Goal: Task Accomplishment & Management: Use online tool/utility

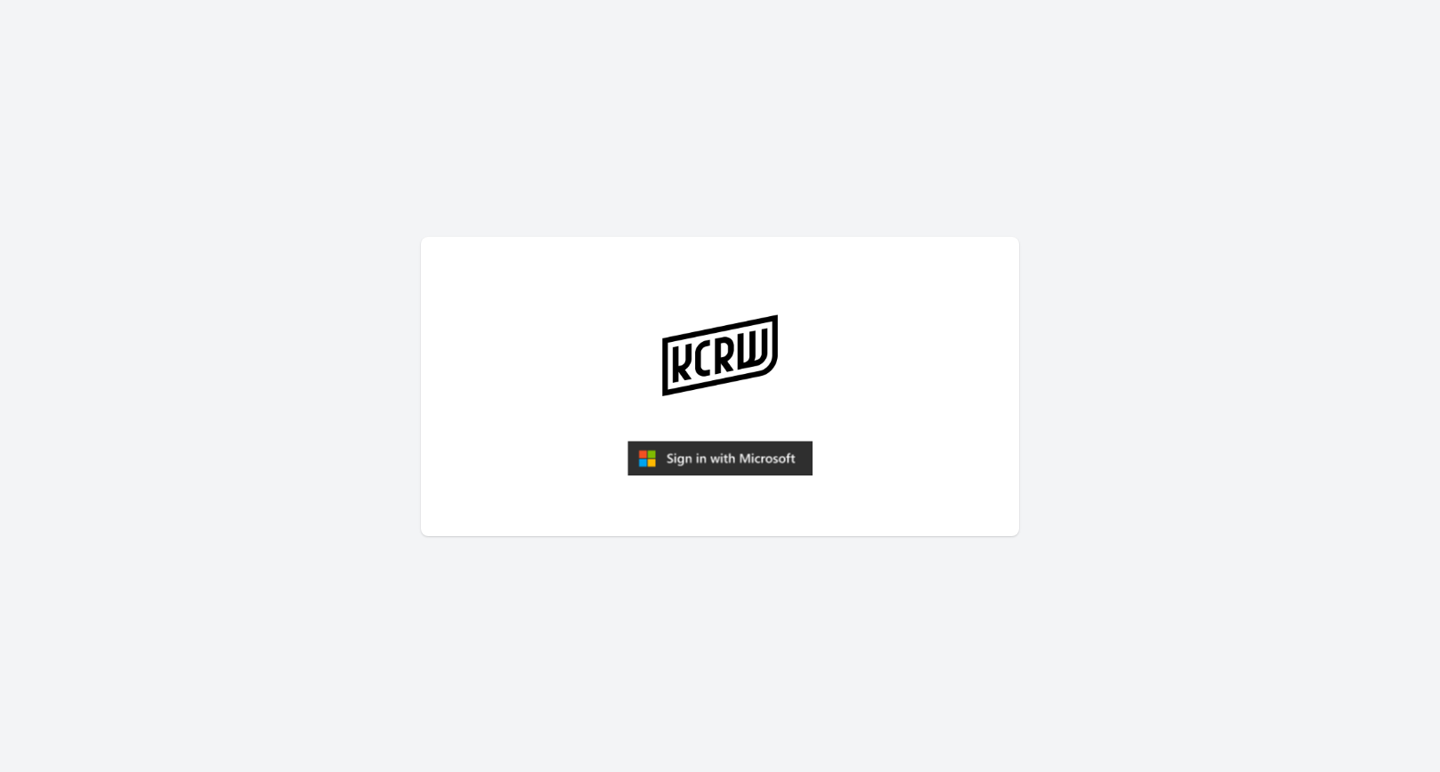
click at [728, 449] on img "submit" at bounding box center [719, 459] width 185 height 36
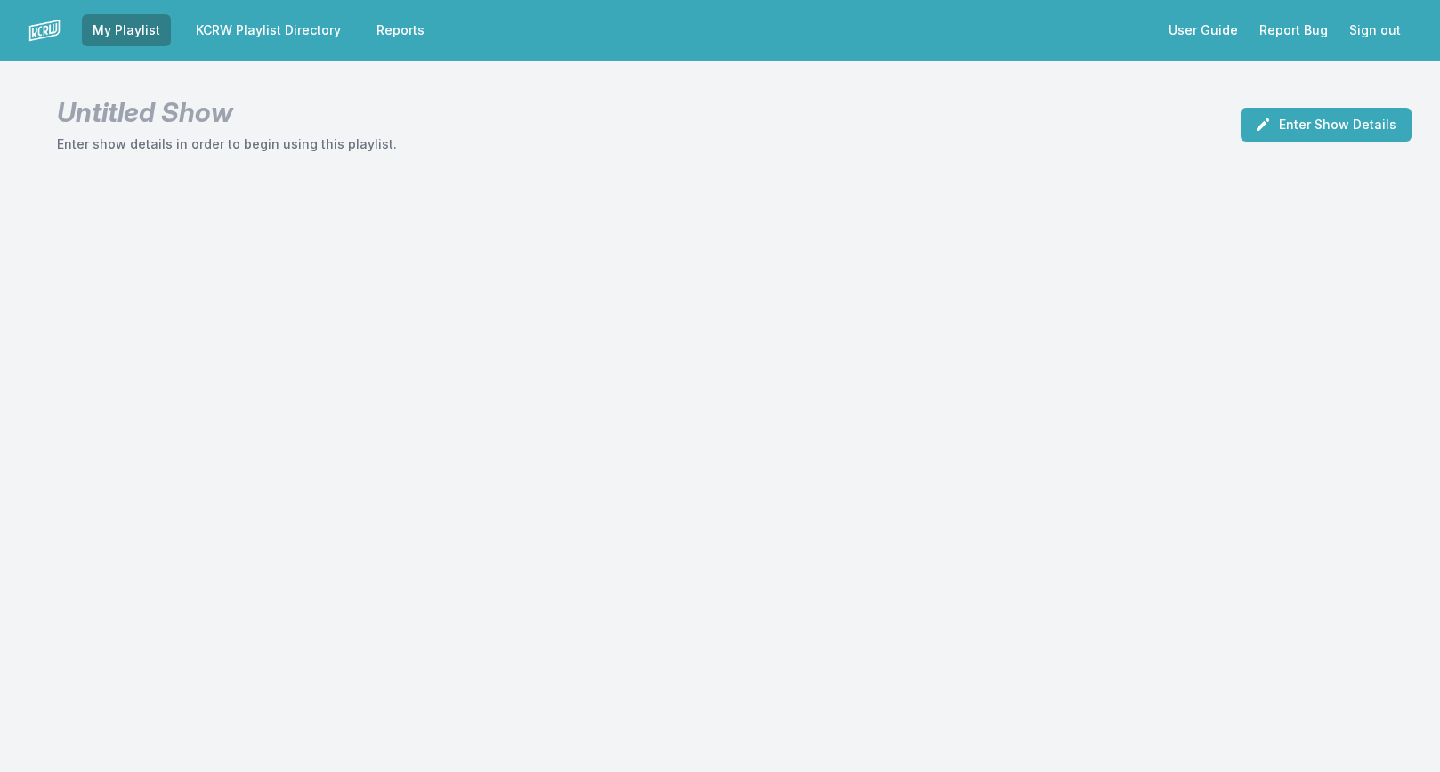
click at [398, 27] on link "Reports" at bounding box center [400, 30] width 69 height 32
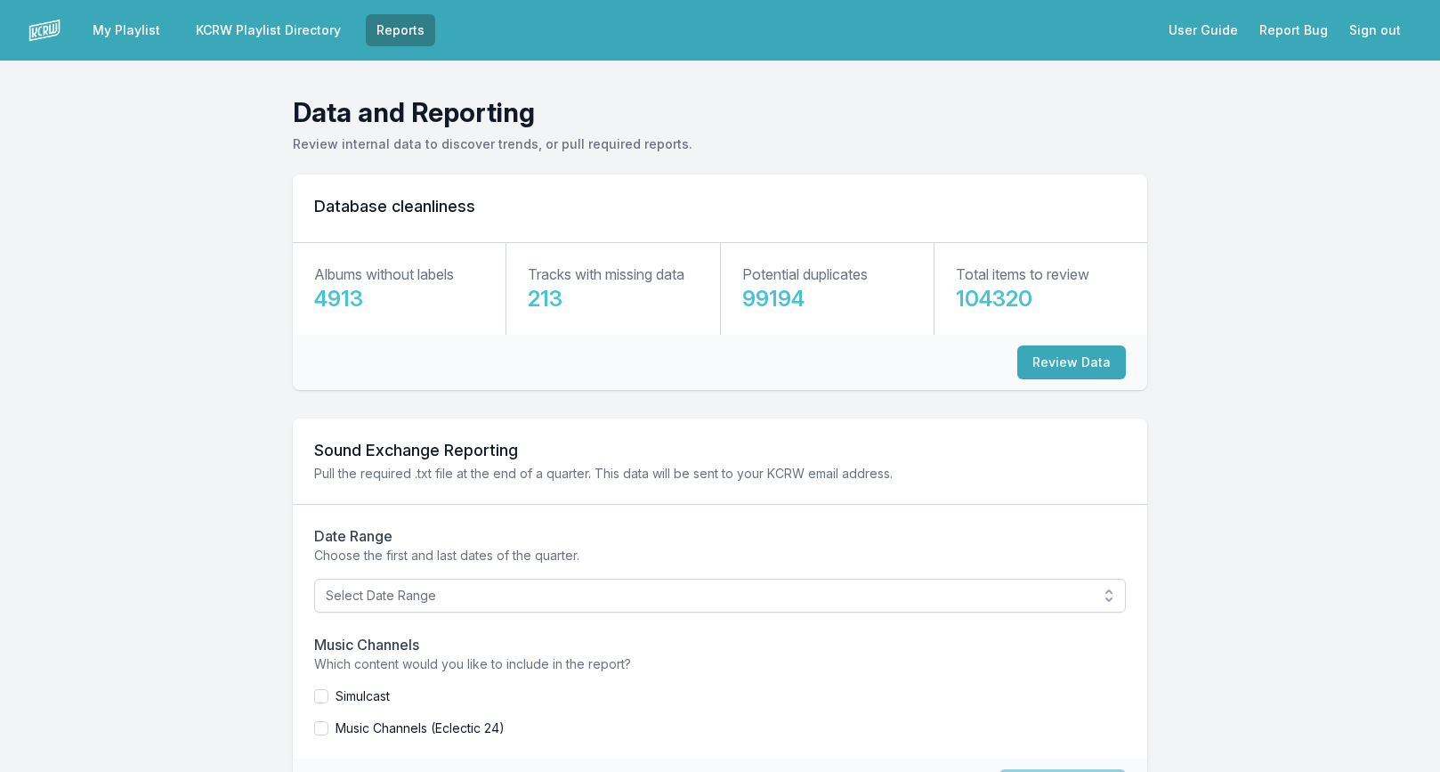
scroll to position [88, 0]
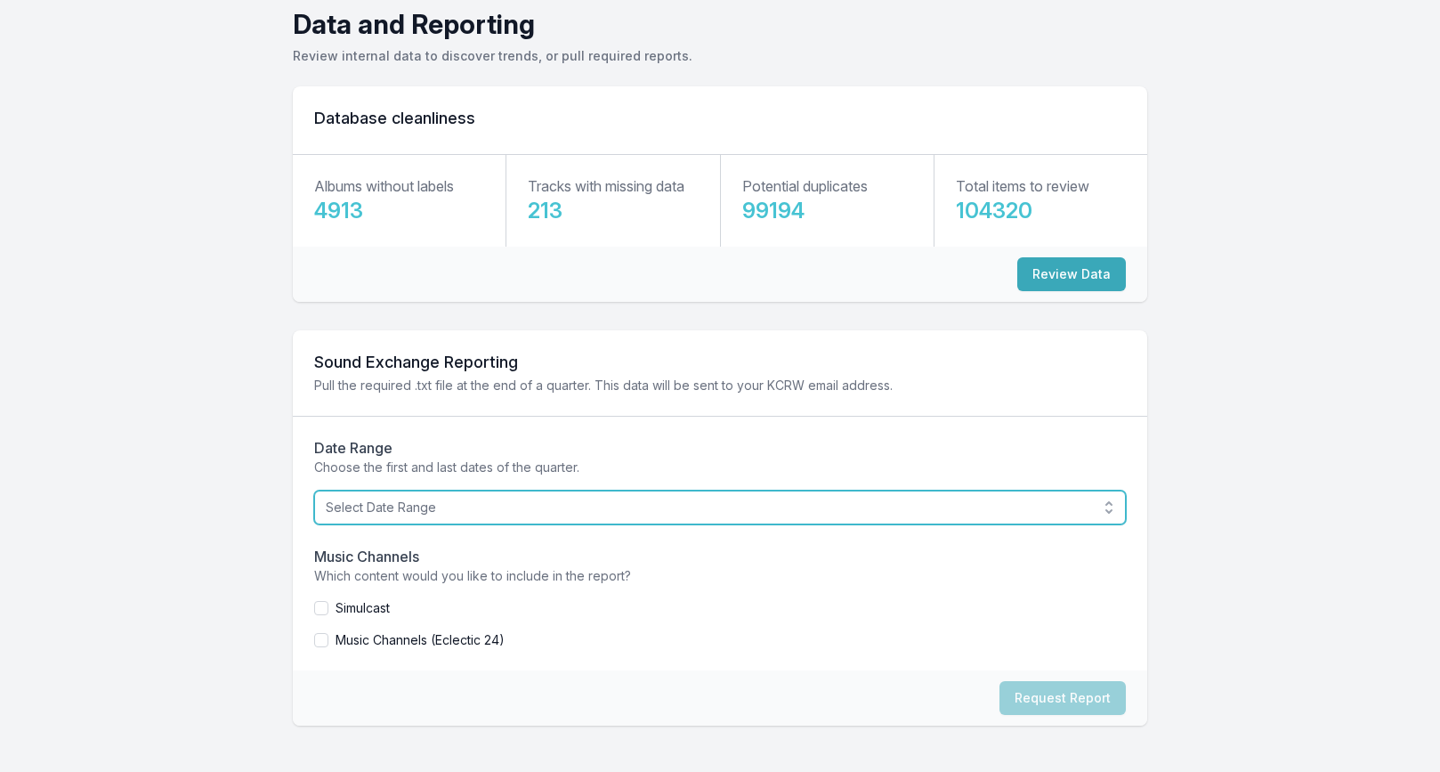
click at [529, 511] on span "Select Date Range" at bounding box center [708, 507] width 764 height 18
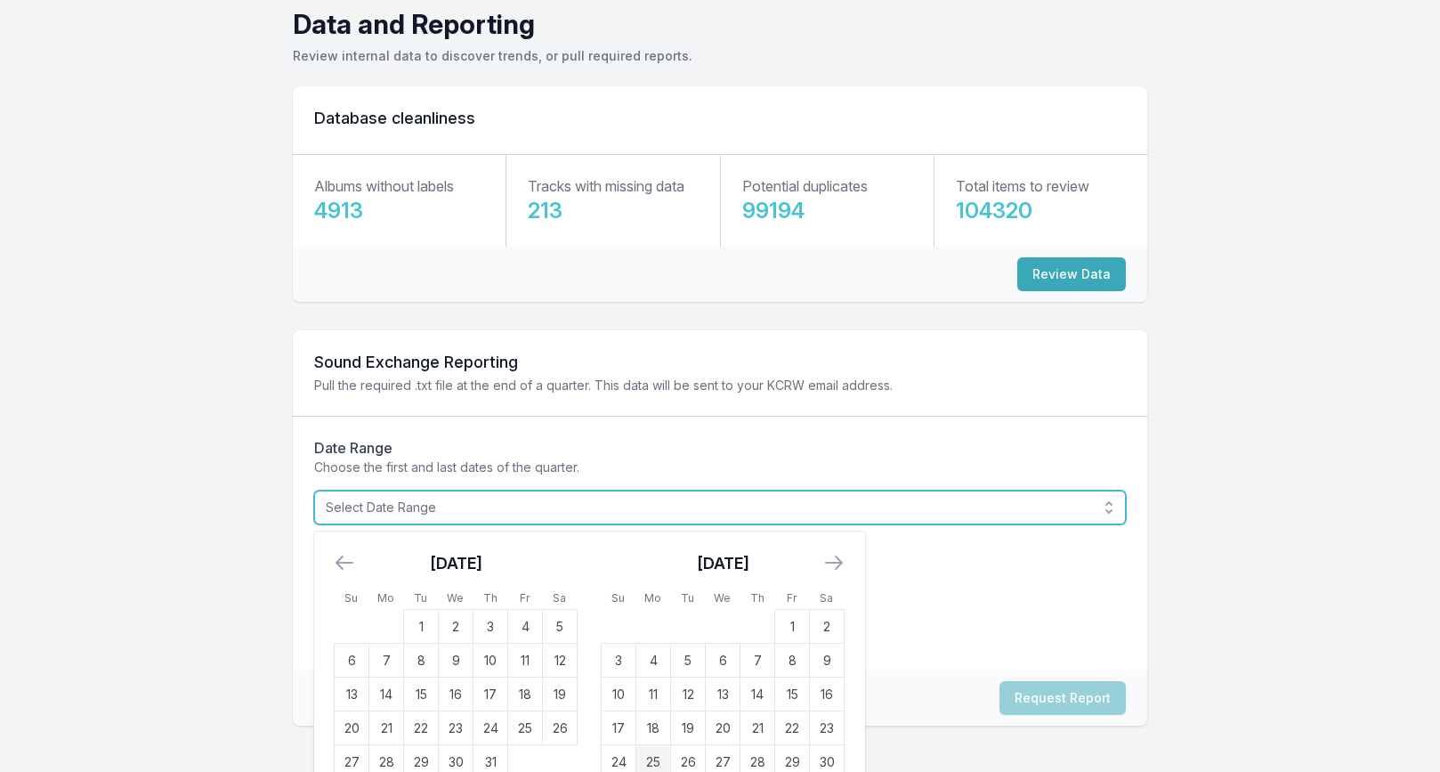
scroll to position [150, 0]
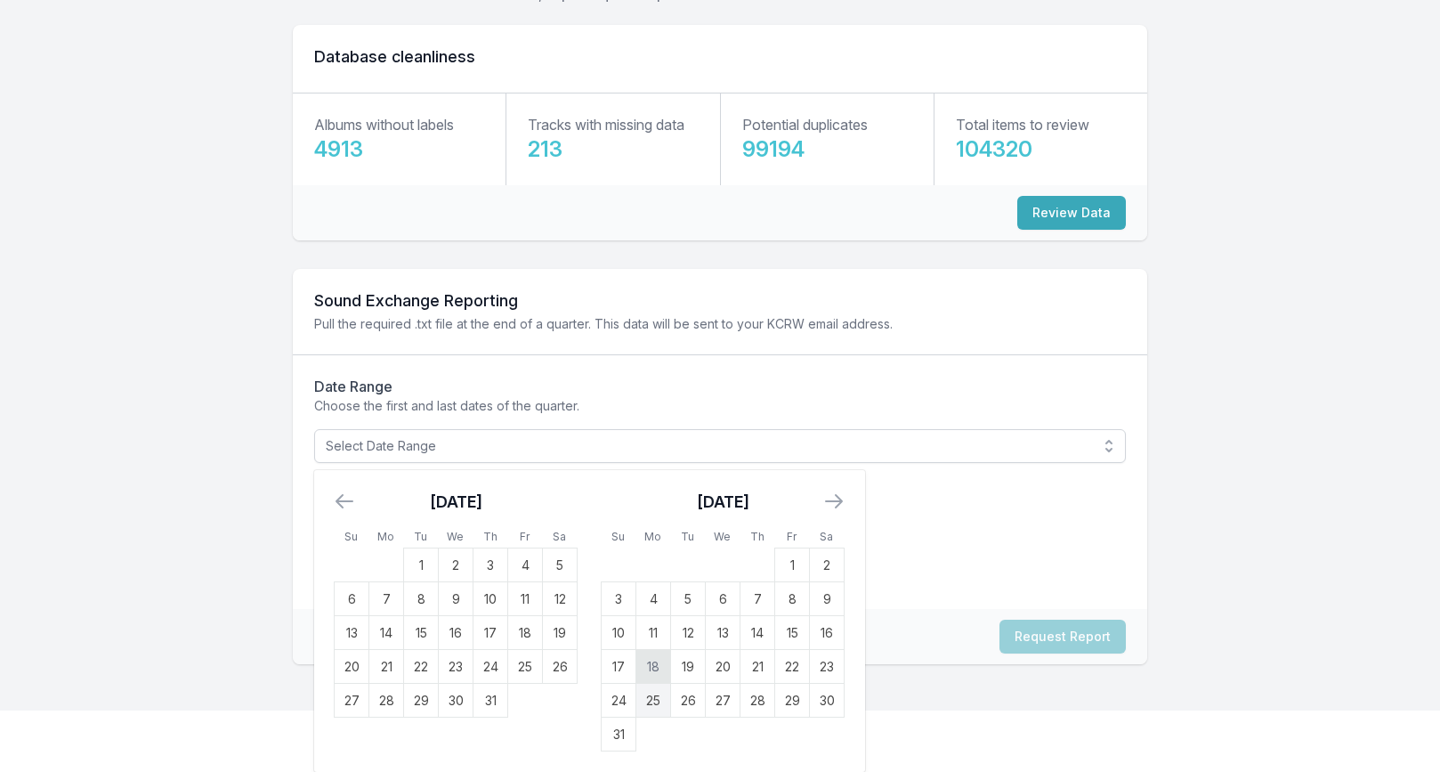
click at [652, 658] on td "18" at bounding box center [653, 667] width 35 height 34
click at [622, 690] on td "24" at bounding box center [619, 701] width 35 height 34
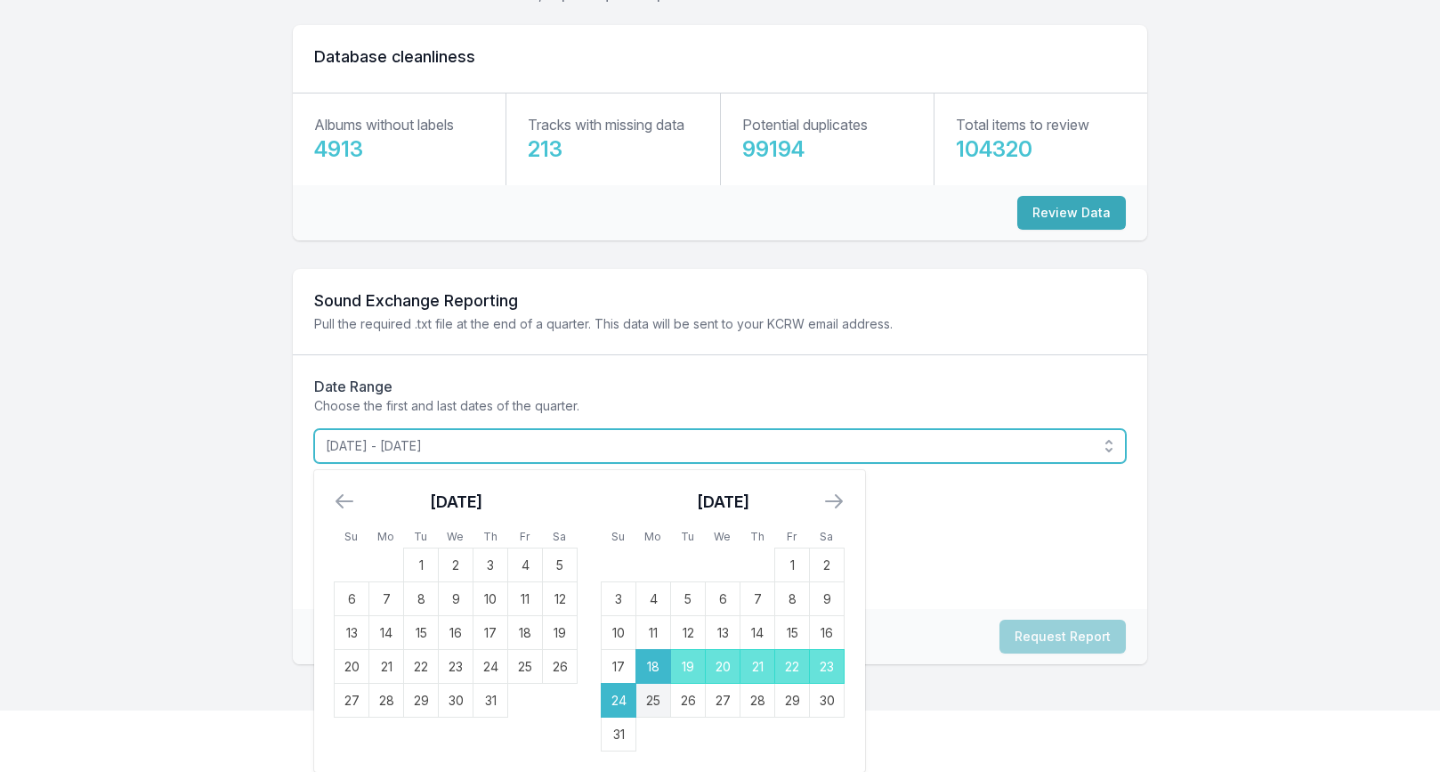
click at [839, 441] on span "[DATE] - [DATE]" at bounding box center [708, 446] width 764 height 18
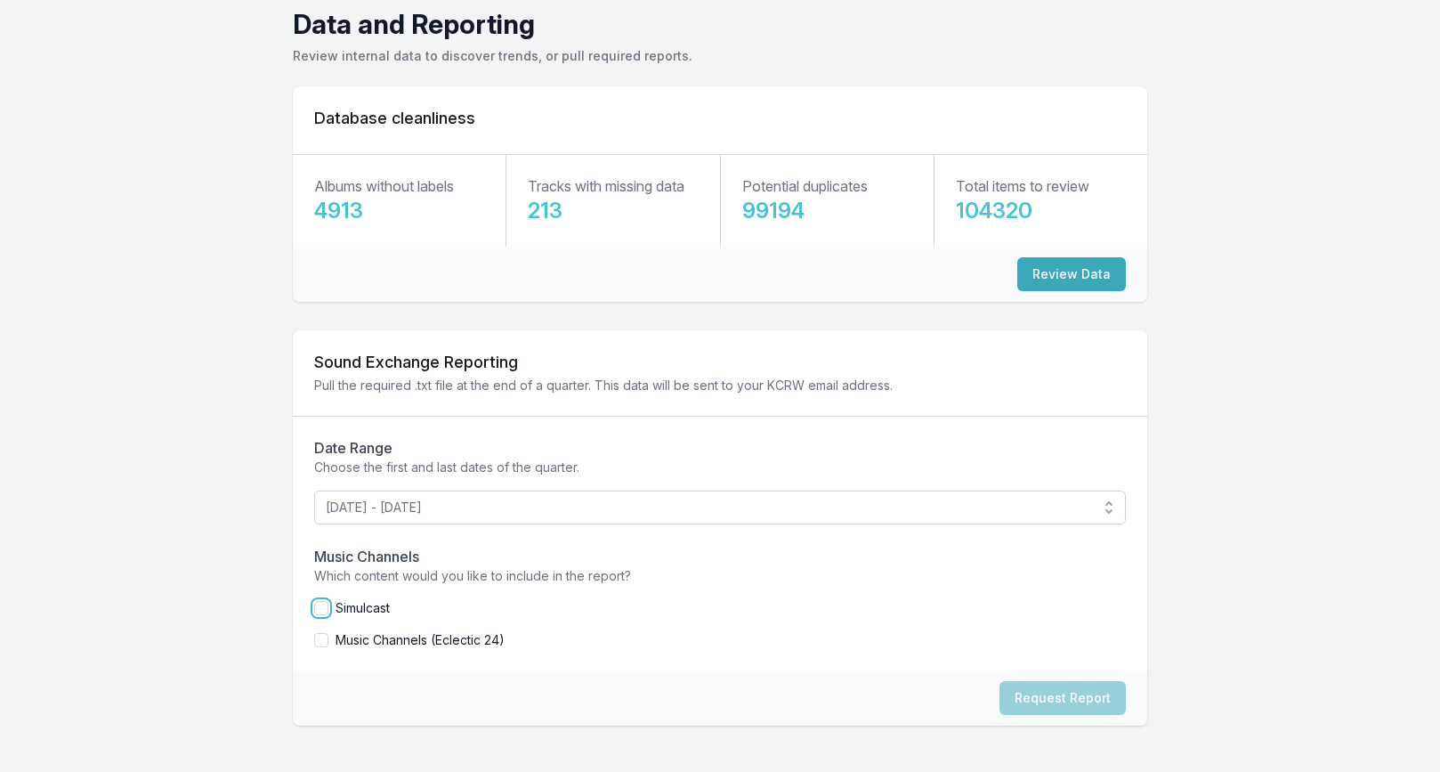
click at [322, 606] on input "checkbox" at bounding box center [321, 608] width 14 height 14
click at [1025, 703] on button "Request Report" at bounding box center [1062, 698] width 126 height 34
checkbox input "false"
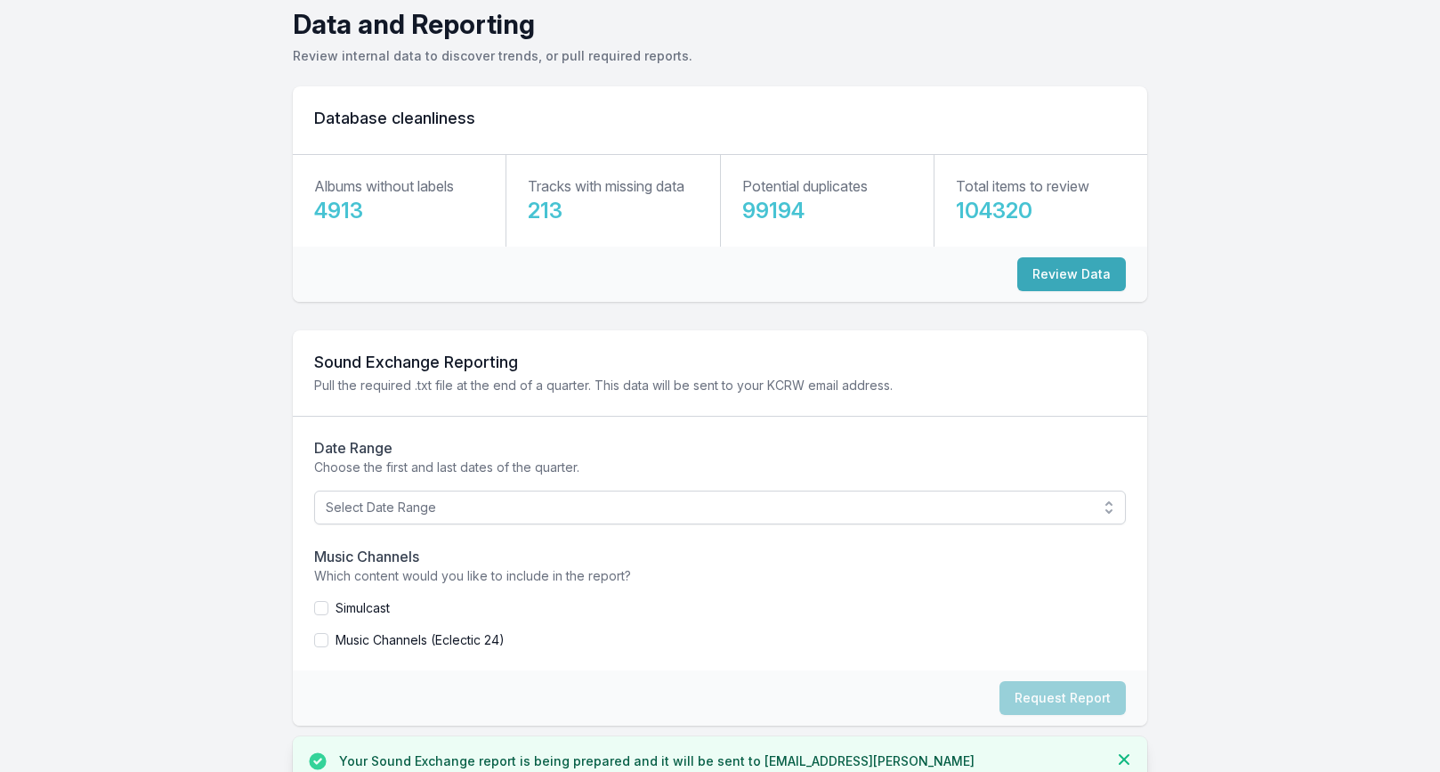
scroll to position [138, 0]
